Goal: Information Seeking & Learning: Learn about a topic

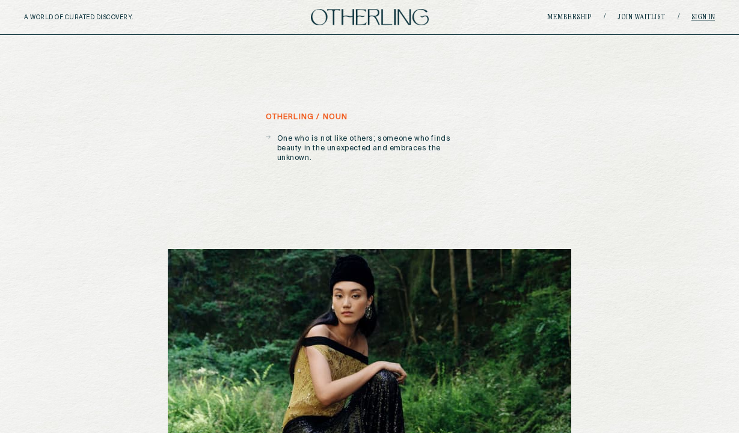
click at [704, 18] on link "Sign in" at bounding box center [703, 17] width 24 height 7
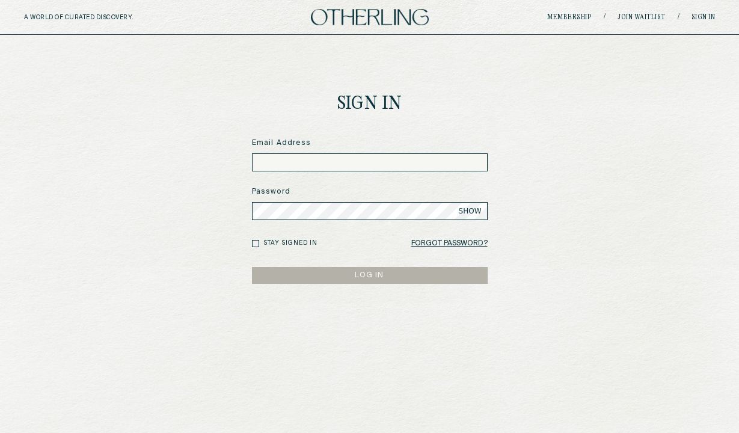
click at [302, 168] on input at bounding box center [370, 162] width 236 height 18
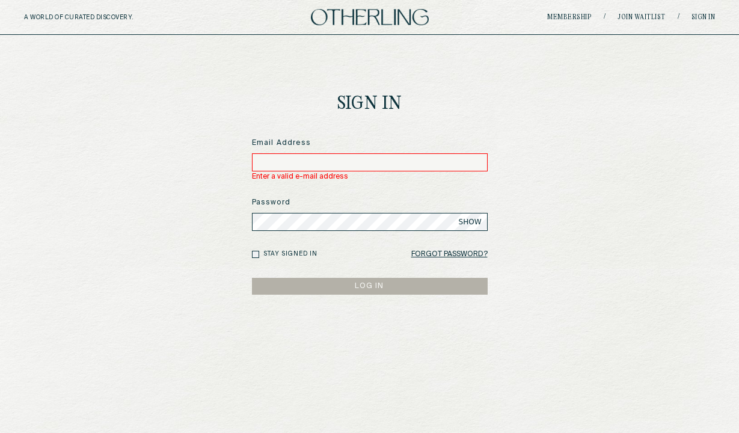
type input "**********"
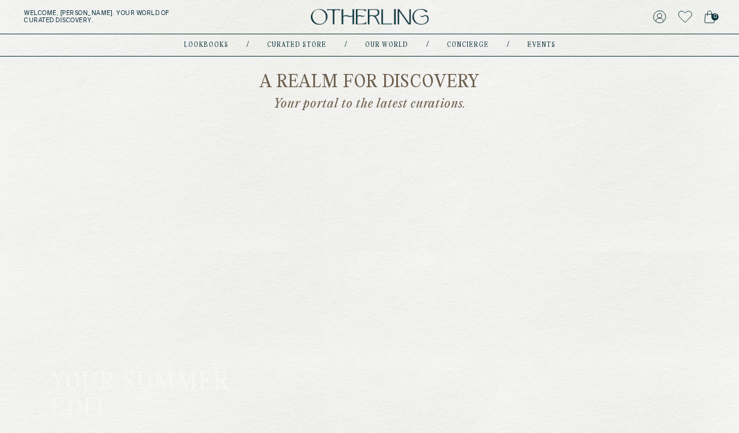
scroll to position [914, 0]
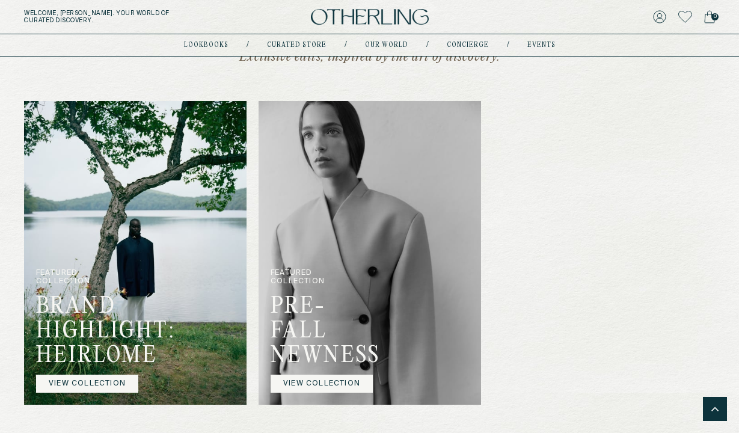
click at [160, 299] on img at bounding box center [135, 253] width 222 height 304
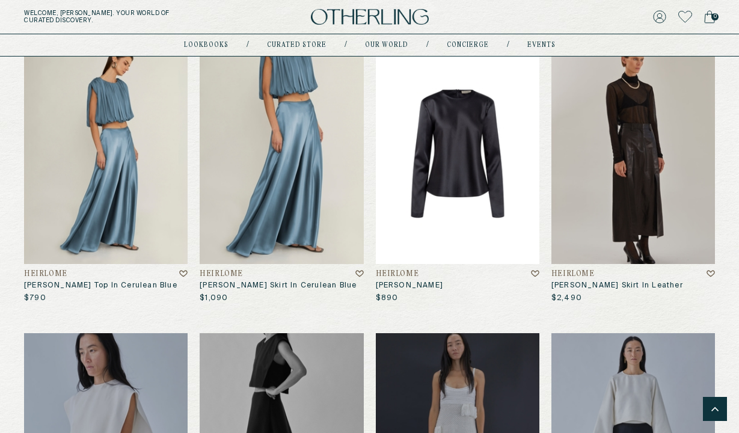
scroll to position [2155, 0]
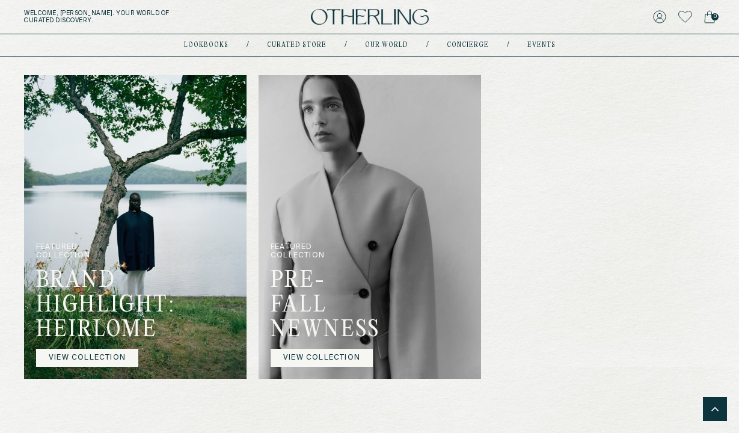
scroll to position [939, 0]
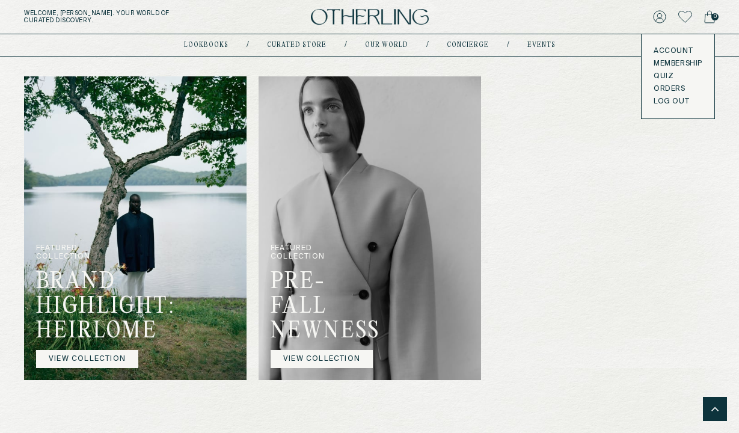
click at [668, 50] on link "Account" at bounding box center [677, 51] width 49 height 10
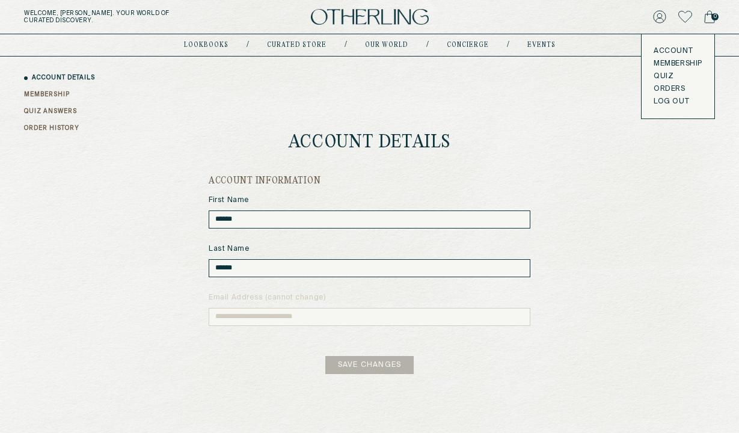
click at [64, 130] on link "ORDER HISTORY" at bounding box center [51, 128] width 55 height 9
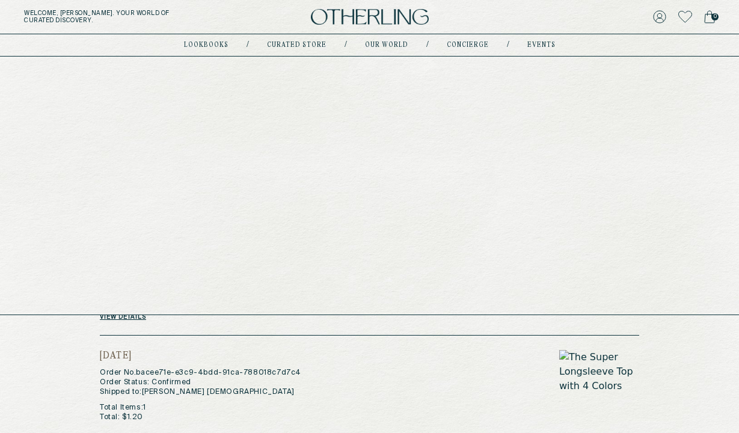
click at [290, 43] on link "Curated store" at bounding box center [297, 45] width 60 height 6
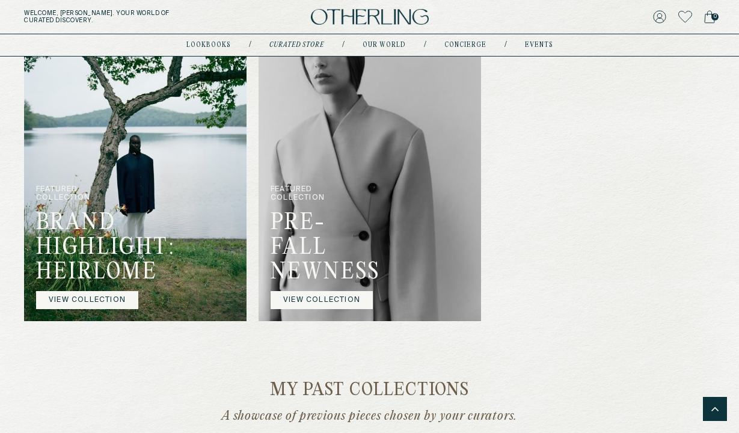
scroll to position [769, 0]
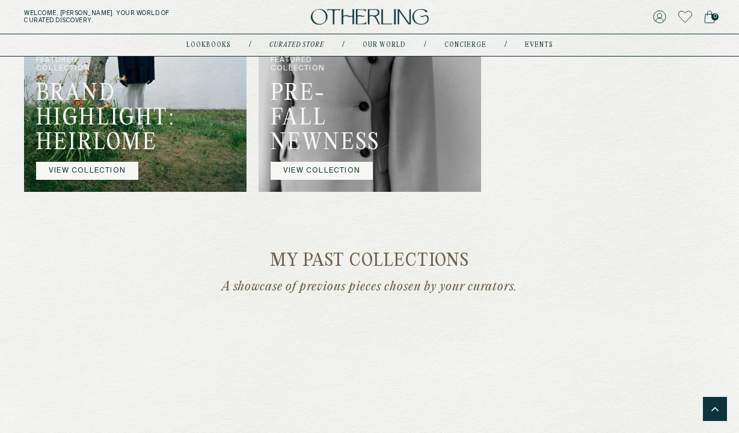
click at [358, 141] on img at bounding box center [369, 40] width 222 height 304
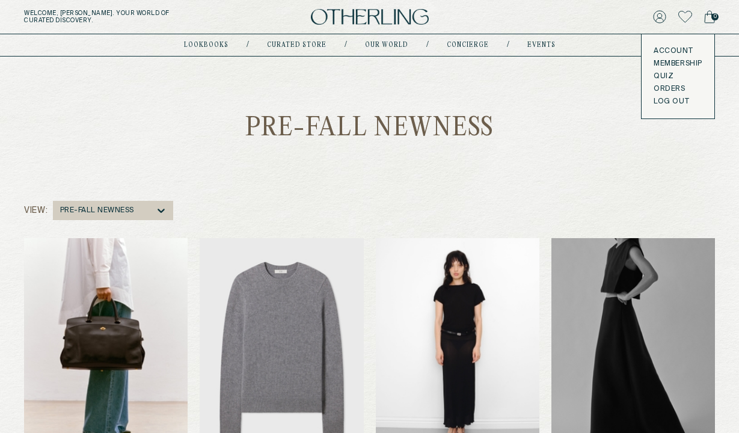
click at [664, 103] on button "LOG OUT" at bounding box center [670, 102] width 35 height 10
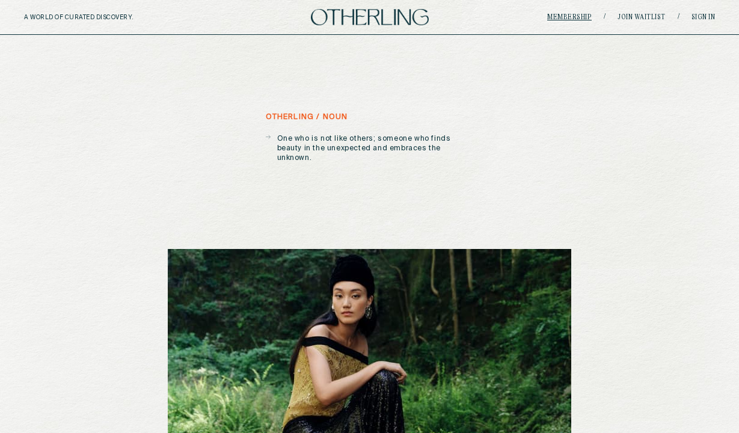
click at [587, 14] on link "Membership" at bounding box center [569, 17] width 44 height 7
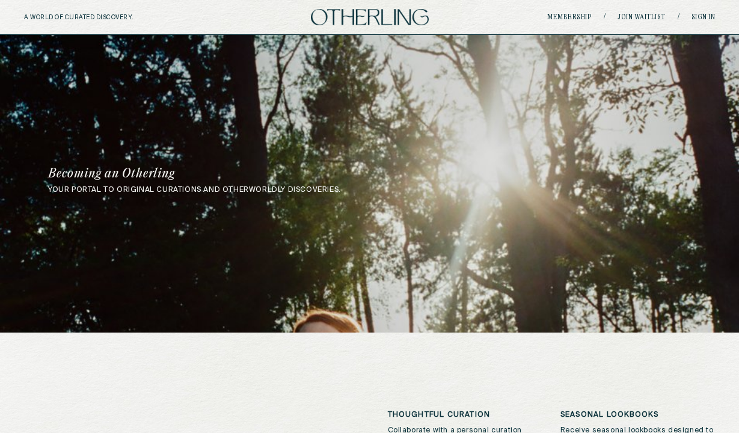
click at [374, 23] on img at bounding box center [370, 17] width 118 height 16
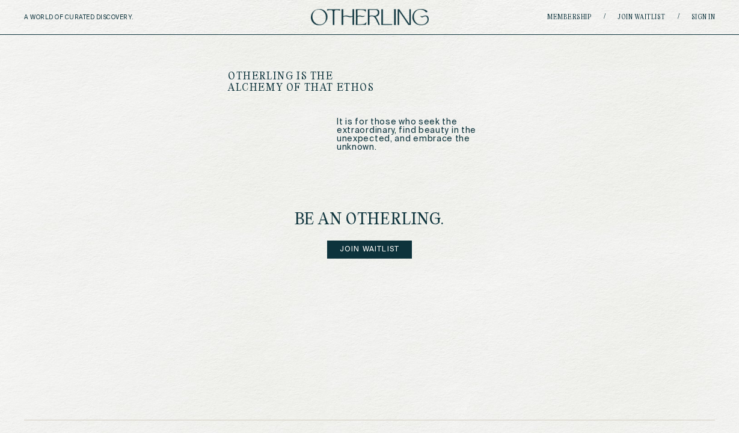
scroll to position [1507, 0]
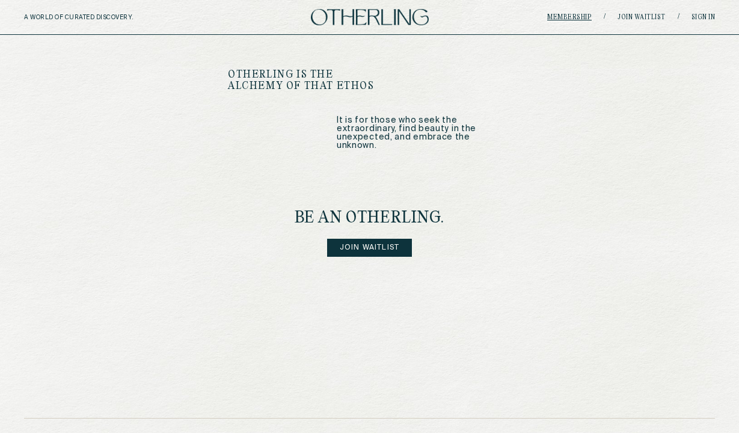
click at [570, 17] on link "Membership" at bounding box center [569, 17] width 44 height 7
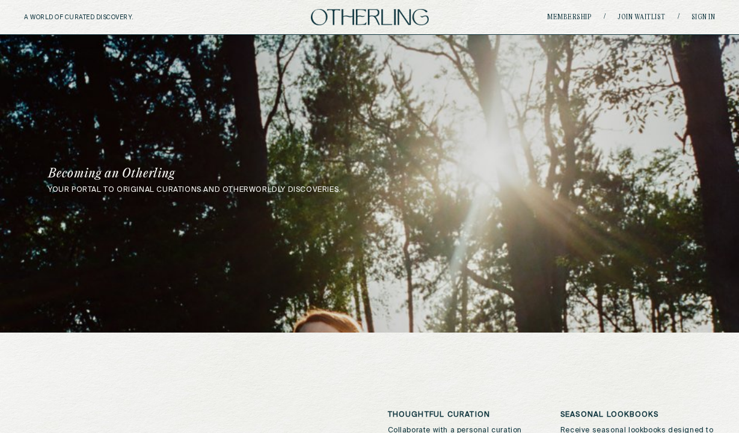
drag, startPoint x: 50, startPoint y: 173, endPoint x: 355, endPoint y: 189, distance: 305.2
click at [207, 176] on h1 "Becoming an Otherling" at bounding box center [240, 174] width 385 height 12
drag, startPoint x: 345, startPoint y: 191, endPoint x: 32, endPoint y: 189, distance: 312.6
click at [34, 191] on div "your portal to original curations and otherworldly discoveries. Becoming an Oth…" at bounding box center [369, 181] width 739 height 26
click at [53, 188] on p "your portal to original curations and otherworldly discoveries." at bounding box center [369, 190] width 643 height 8
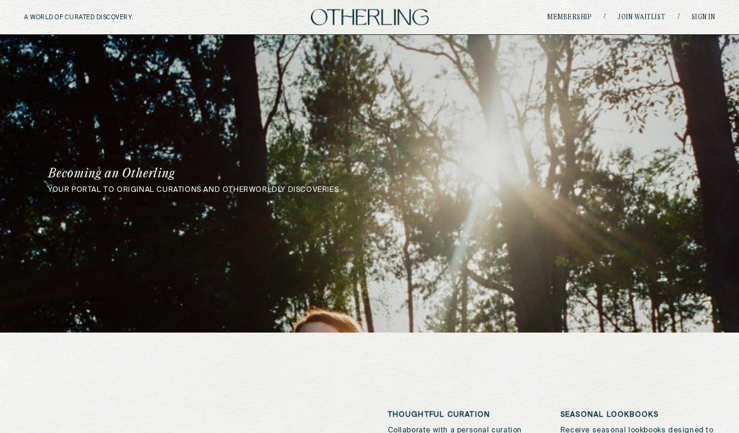
drag, startPoint x: 255, startPoint y: 190, endPoint x: 30, endPoint y: 189, distance: 225.4
click at [30, 189] on div "your portal to original curations and otherworldly discoveries. Becoming an Oth…" at bounding box center [369, 181] width 739 height 26
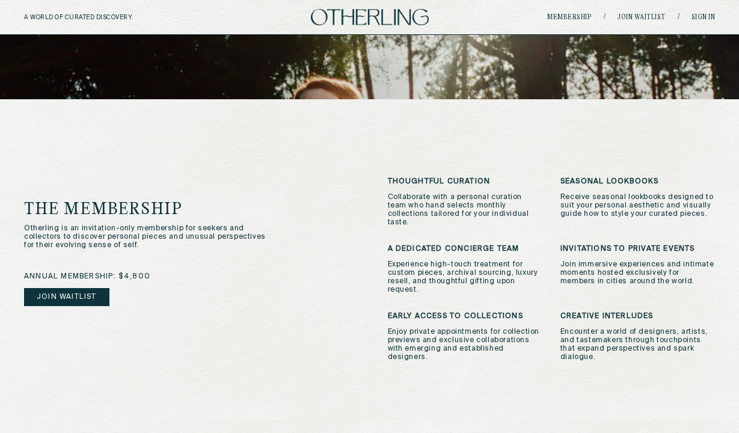
scroll to position [237, 0]
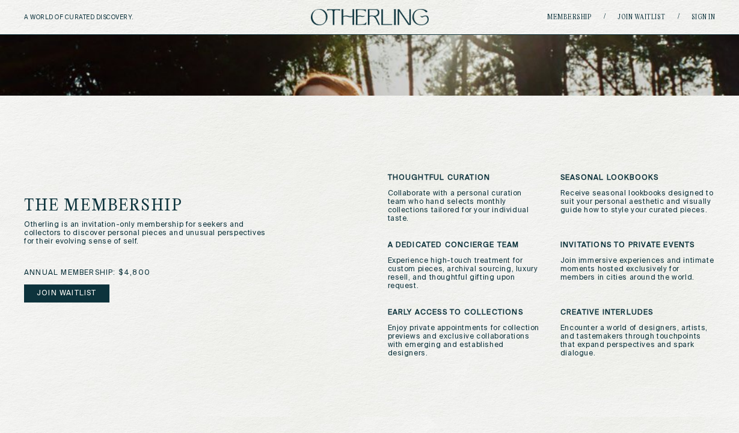
drag, startPoint x: 115, startPoint y: 246, endPoint x: 11, endPoint y: 224, distance: 106.3
click at [11, 224] on div "the membership Otherling is an invitation-only membership for seekers and colle…" at bounding box center [369, 402] width 739 height 613
click at [100, 229] on p "Otherling is an invitation-only membership for seekers and collectors to discov…" at bounding box center [150, 233] width 253 height 25
drag, startPoint x: 108, startPoint y: 240, endPoint x: 15, endPoint y: 228, distance: 94.0
click at [15, 228] on div "the membership Otherling is an invitation-only membership for seekers and colle…" at bounding box center [369, 402] width 739 height 613
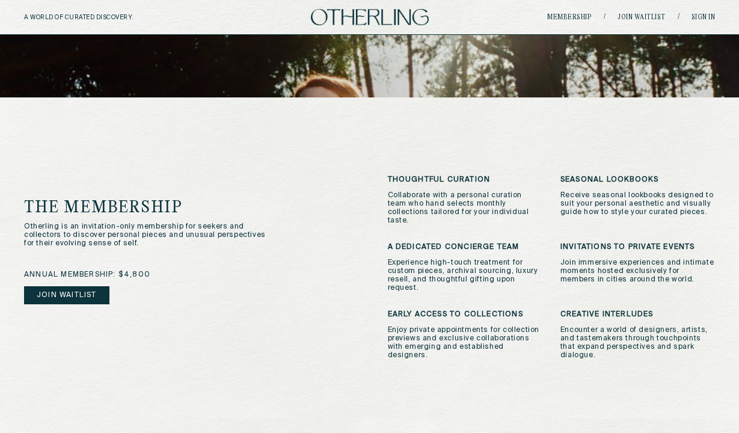
scroll to position [234, 0]
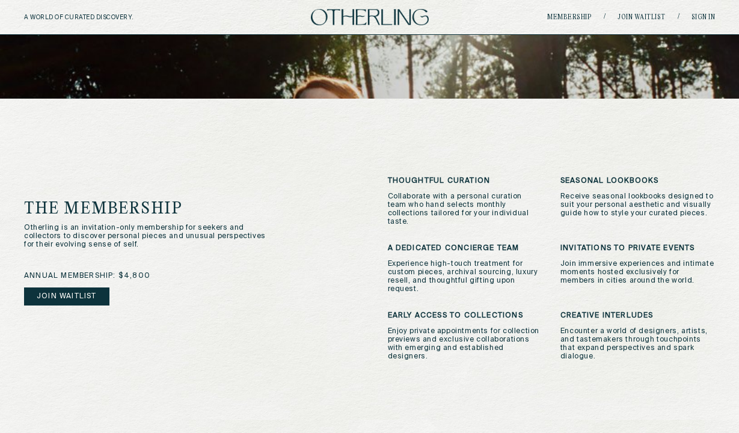
drag, startPoint x: 405, startPoint y: 176, endPoint x: 667, endPoint y: 370, distance: 325.7
click at [670, 370] on div "the membership Otherling is an invitation-only membership for seekers and colle…" at bounding box center [369, 405] width 739 height 613
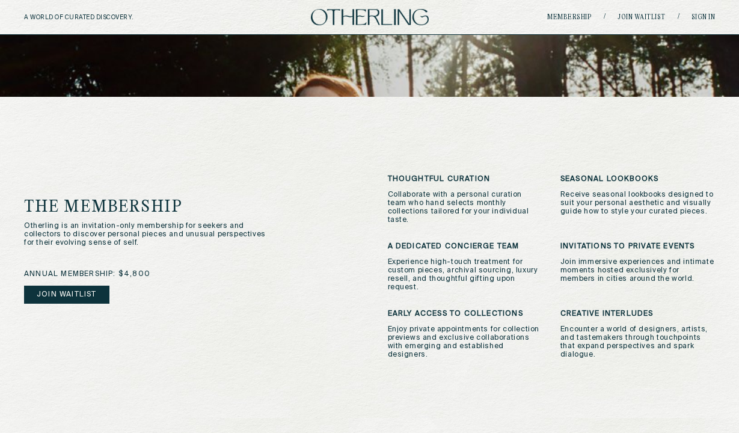
click at [624, 367] on div "the membership Otherling is an invitation-only membership for seekers and colle…" at bounding box center [369, 403] width 739 height 613
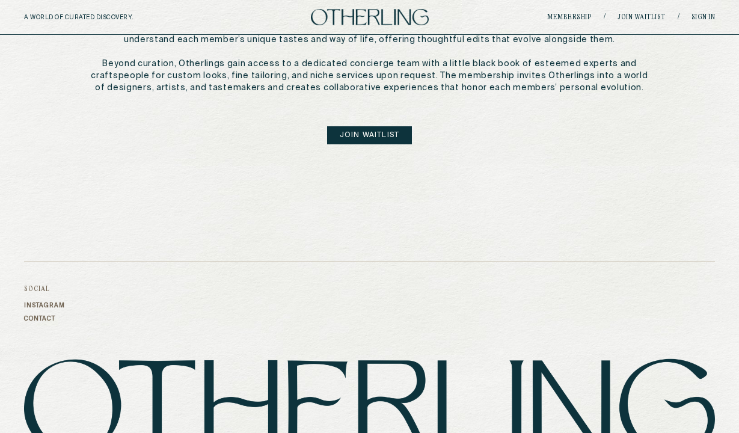
scroll to position [817, 0]
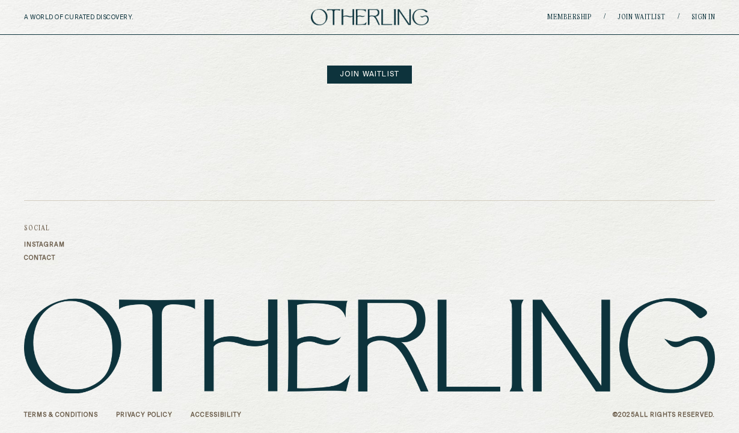
click at [41, 243] on link "Instagram" at bounding box center [44, 244] width 41 height 7
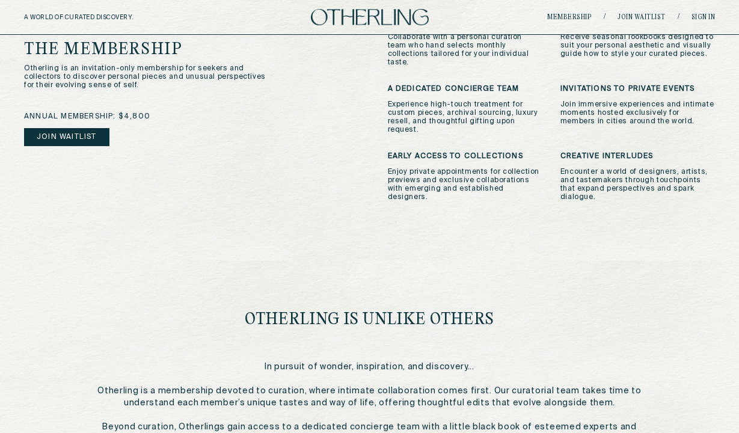
scroll to position [607, 0]
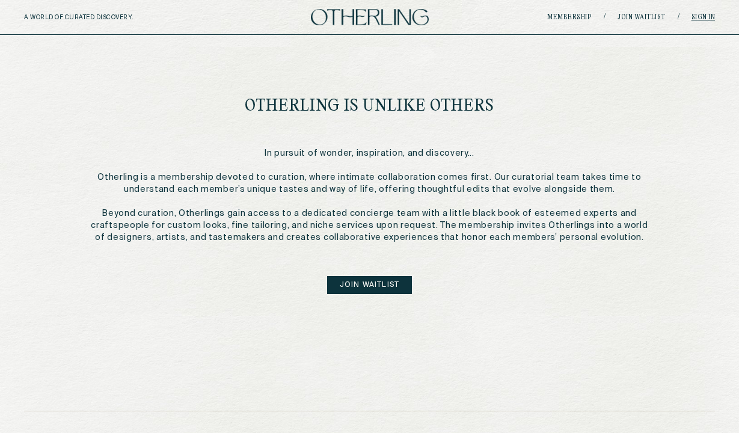
click at [700, 15] on link "Sign in" at bounding box center [703, 17] width 24 height 7
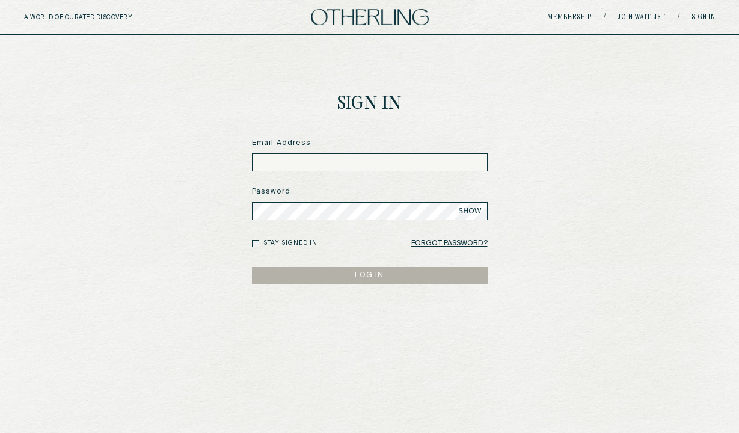
click at [327, 165] on input at bounding box center [370, 162] width 236 height 18
type input "**********"
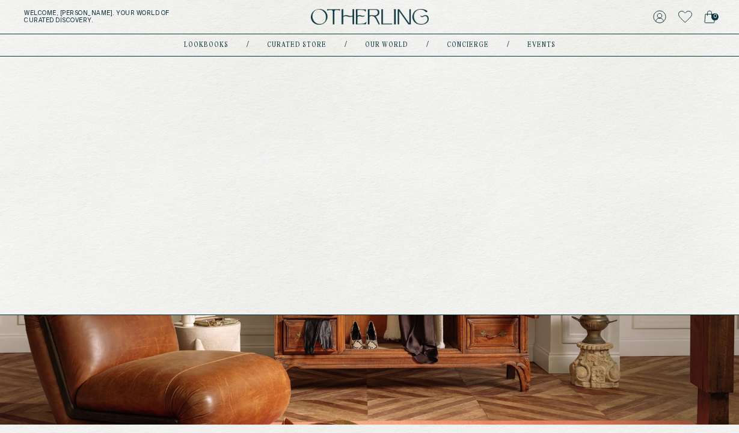
click at [476, 42] on link "concierge" at bounding box center [468, 45] width 42 height 6
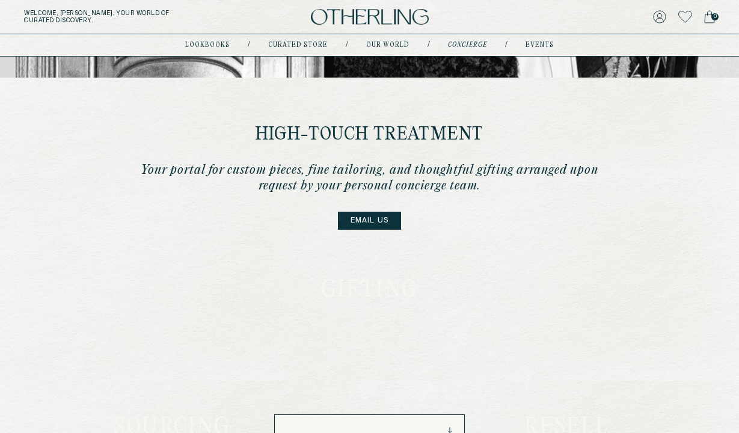
scroll to position [416, 0]
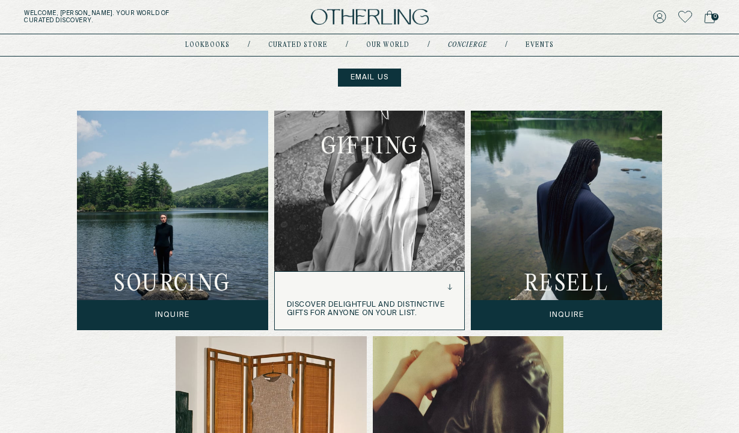
click at [419, 298] on div "discover delightful and distinctive gifts for anyone on your list." at bounding box center [370, 301] width 190 height 58
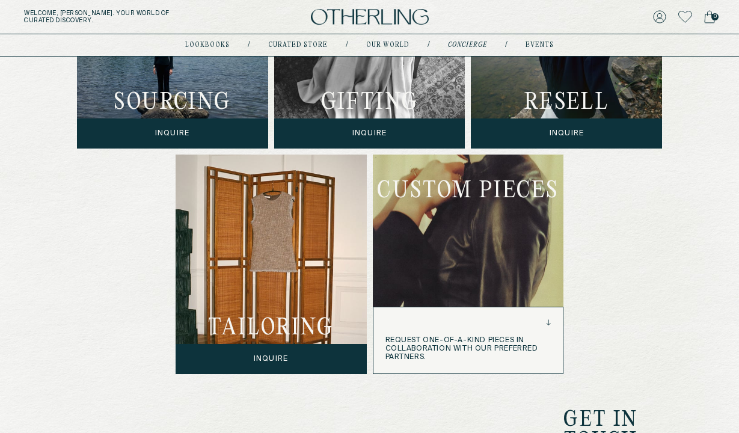
scroll to position [617, 0]
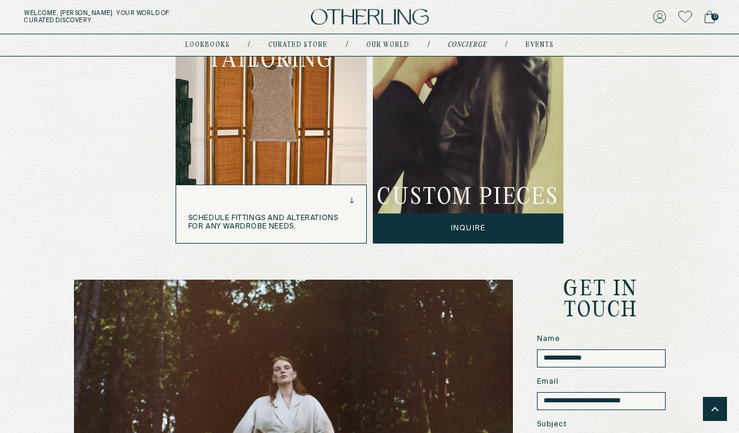
click at [292, 200] on div "schedule fittings and alterations for ANY wardrobe needs." at bounding box center [271, 214] width 190 height 58
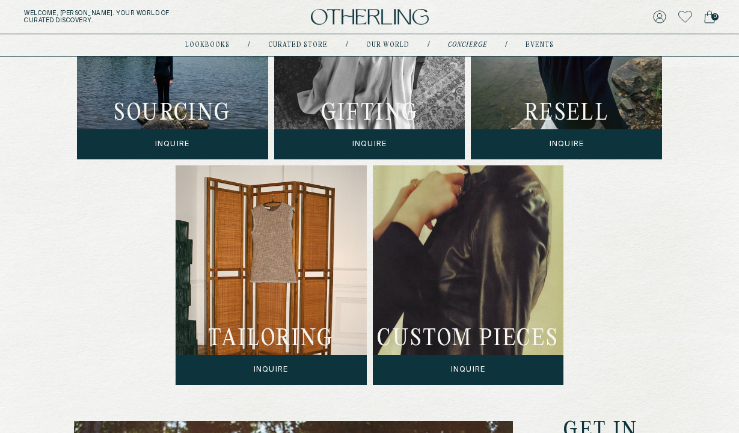
scroll to position [521, 0]
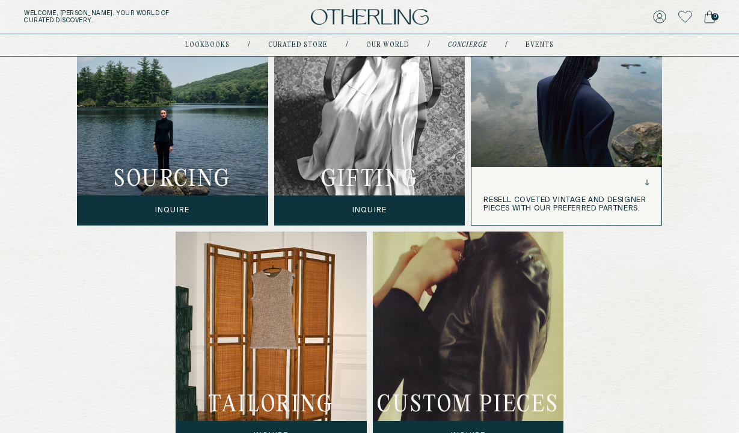
click at [582, 188] on div "resell coveted vintage and designer pieces with our preferred partners." at bounding box center [566, 196] width 190 height 58
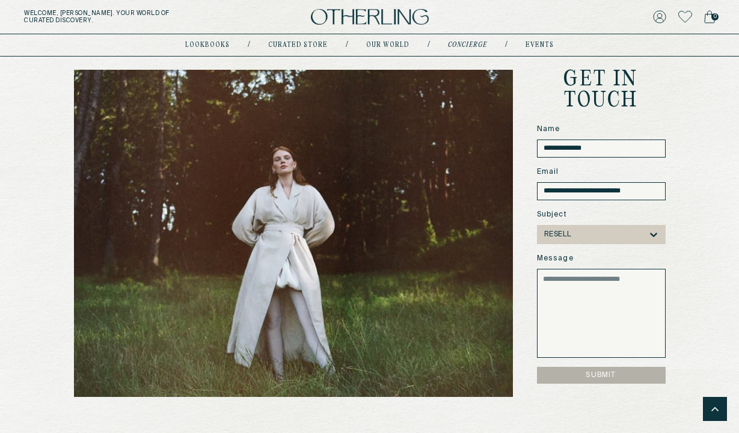
scroll to position [941, 0]
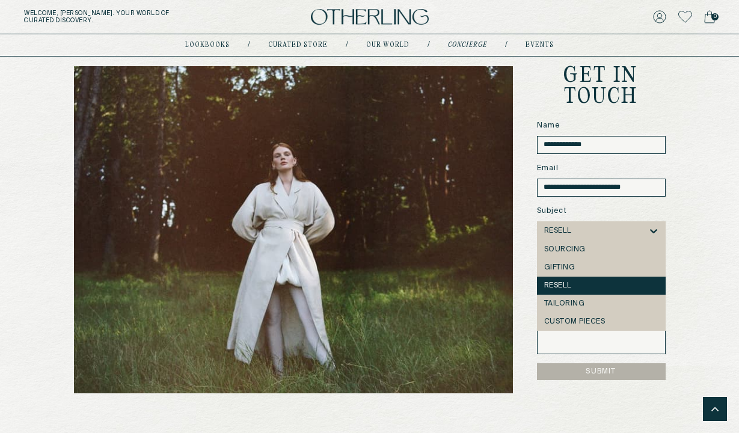
click at [596, 233] on div at bounding box center [610, 231] width 75 height 8
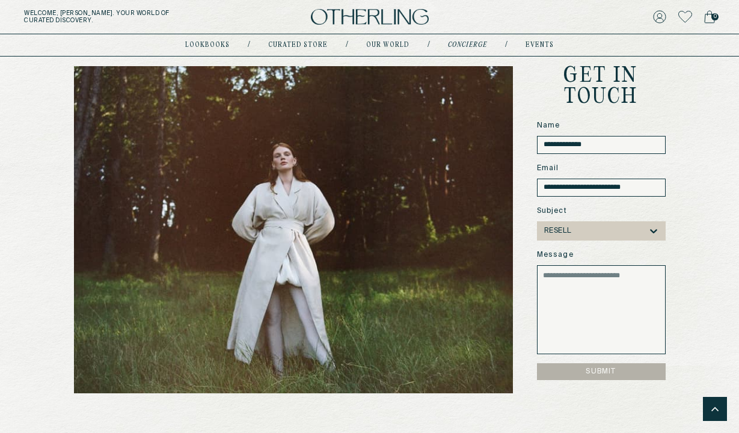
click at [596, 233] on div at bounding box center [610, 231] width 75 height 8
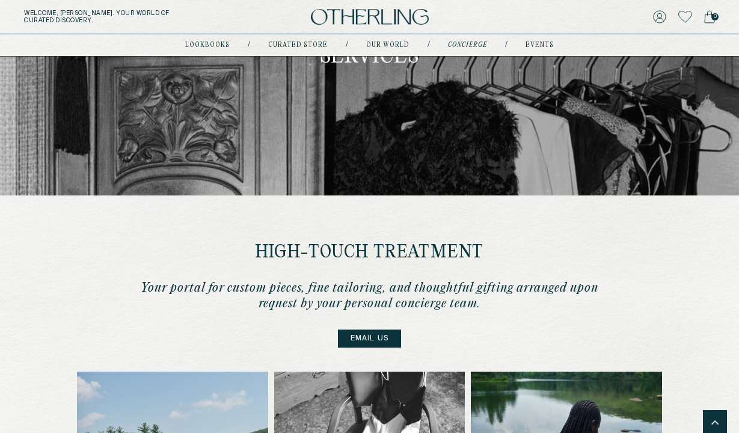
scroll to position [0, 0]
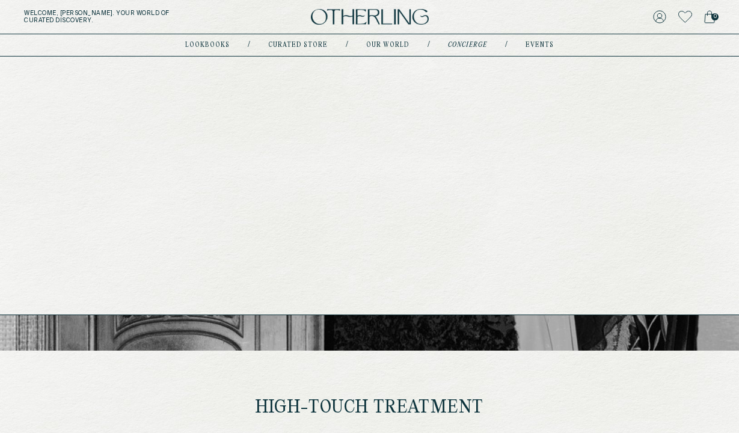
click at [536, 46] on link "events" at bounding box center [539, 45] width 28 height 6
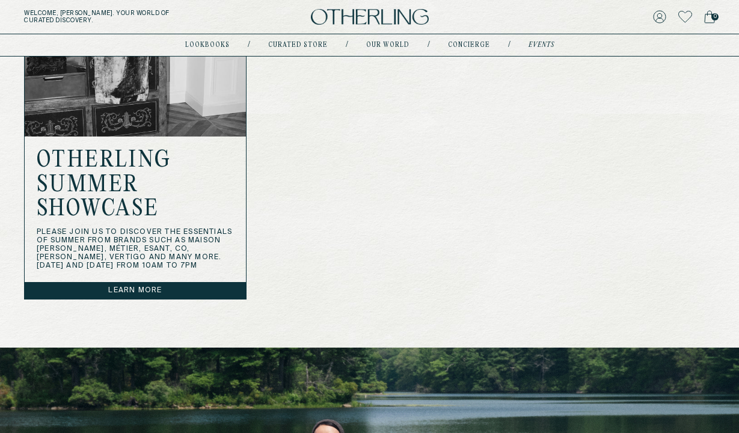
scroll to position [545, 0]
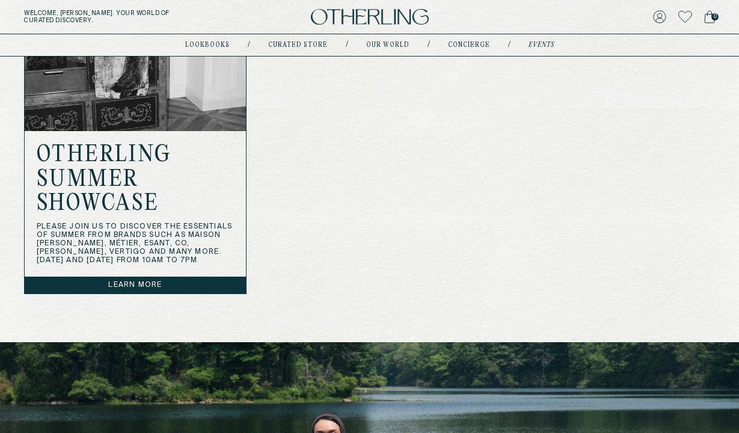
click at [161, 293] on link "Learn more" at bounding box center [135, 285] width 221 height 17
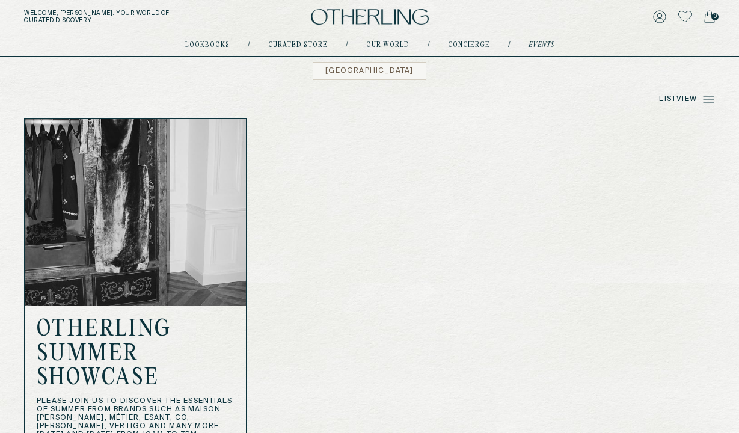
scroll to position [577, 0]
